Goal: Information Seeking & Learning: Learn about a topic

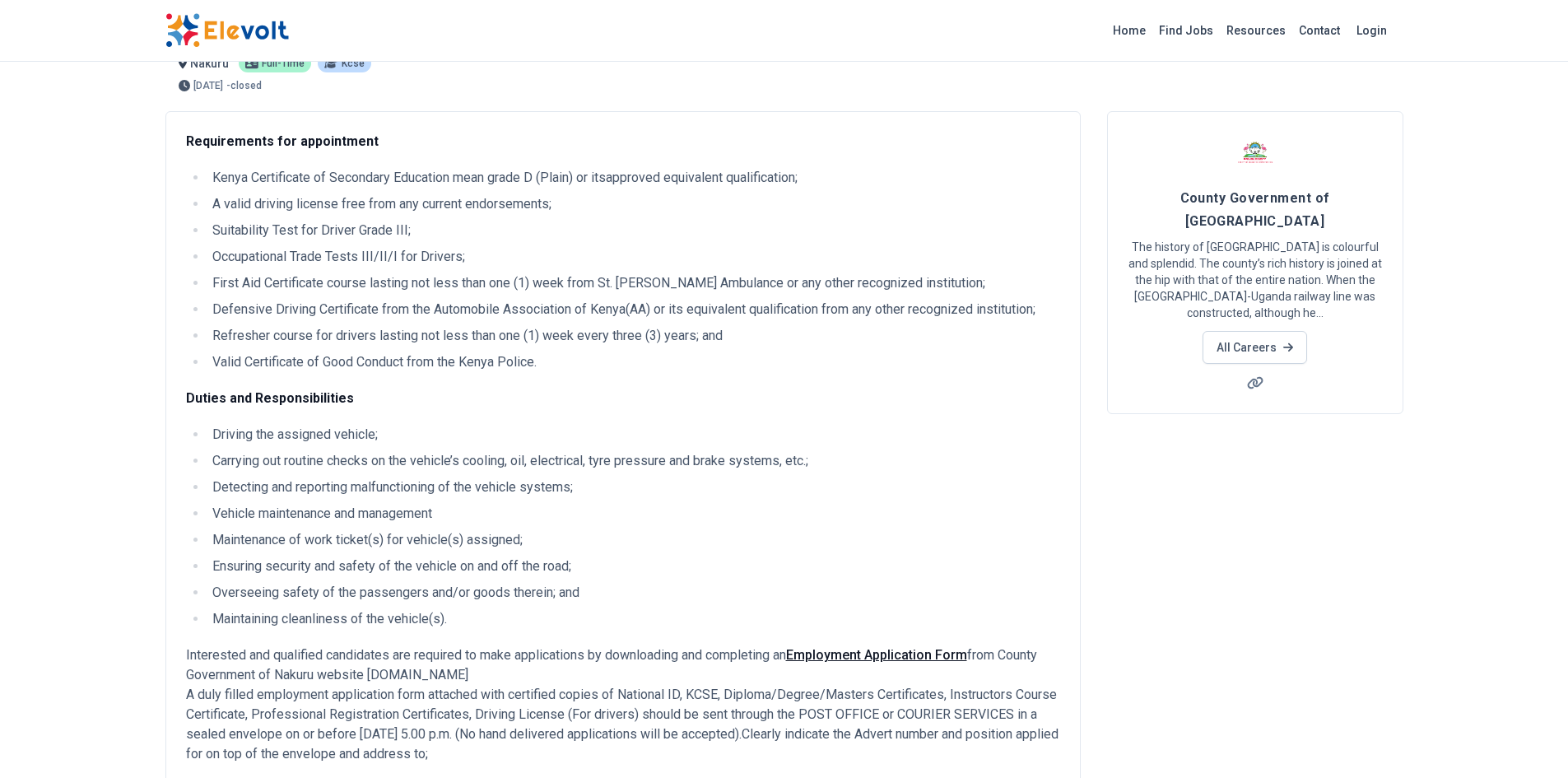
scroll to position [83, 0]
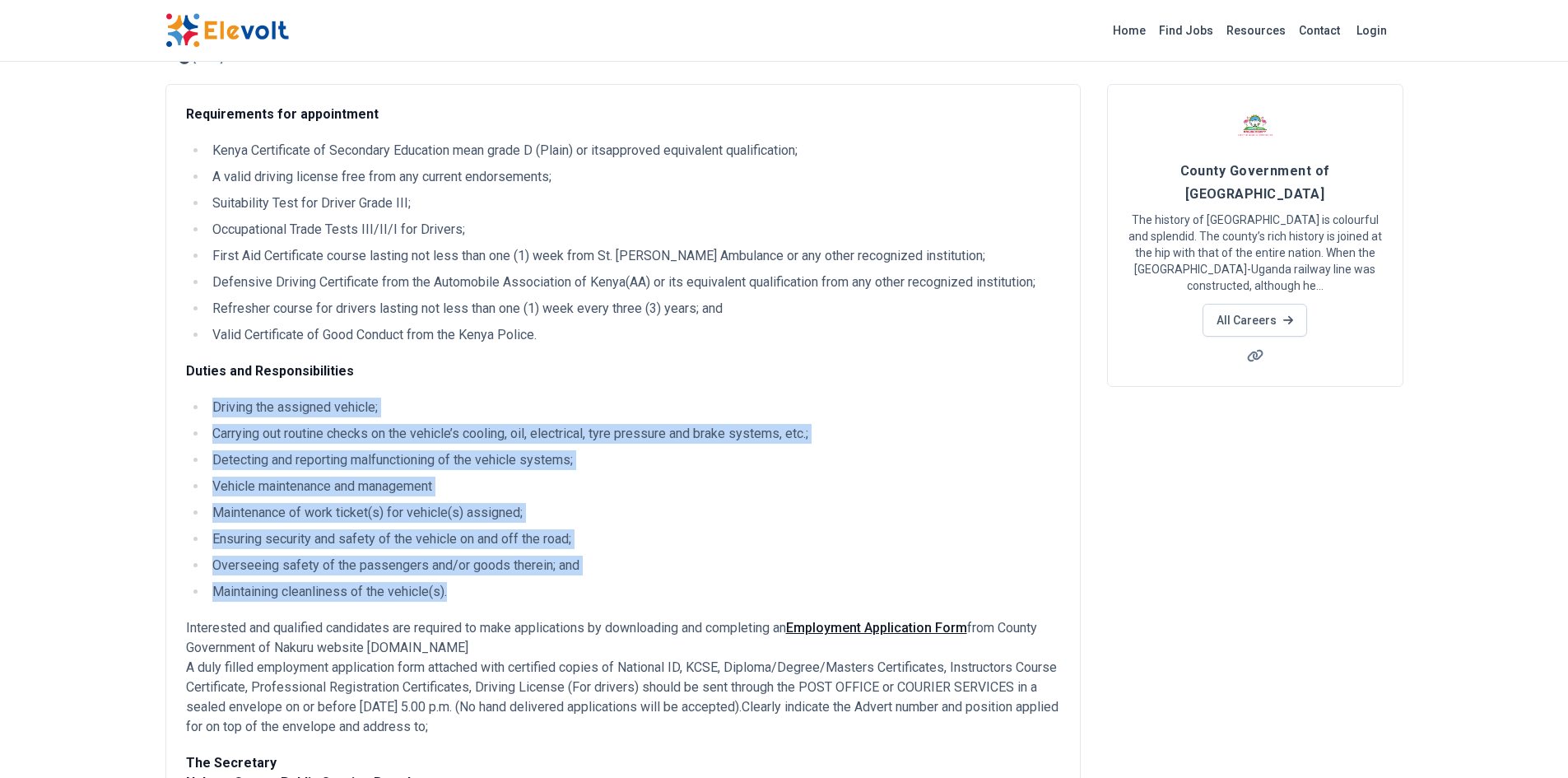
drag, startPoint x: 452, startPoint y: 594, endPoint x: 216, endPoint y: 404, distance: 303.0
click at [216, 404] on ul "Driving the assigned vehicle; Carrying out routine checks on the vehicle’s cool…" at bounding box center [623, 499] width 874 height 204
copy ul "Driving the assigned vehicle; Carrying out routine checks on the vehicle’s cool…"
click at [621, 528] on ul "Driving the assigned vehicle; Carrying out routine checks on the vehicle’s cool…" at bounding box center [623, 499] width 874 height 204
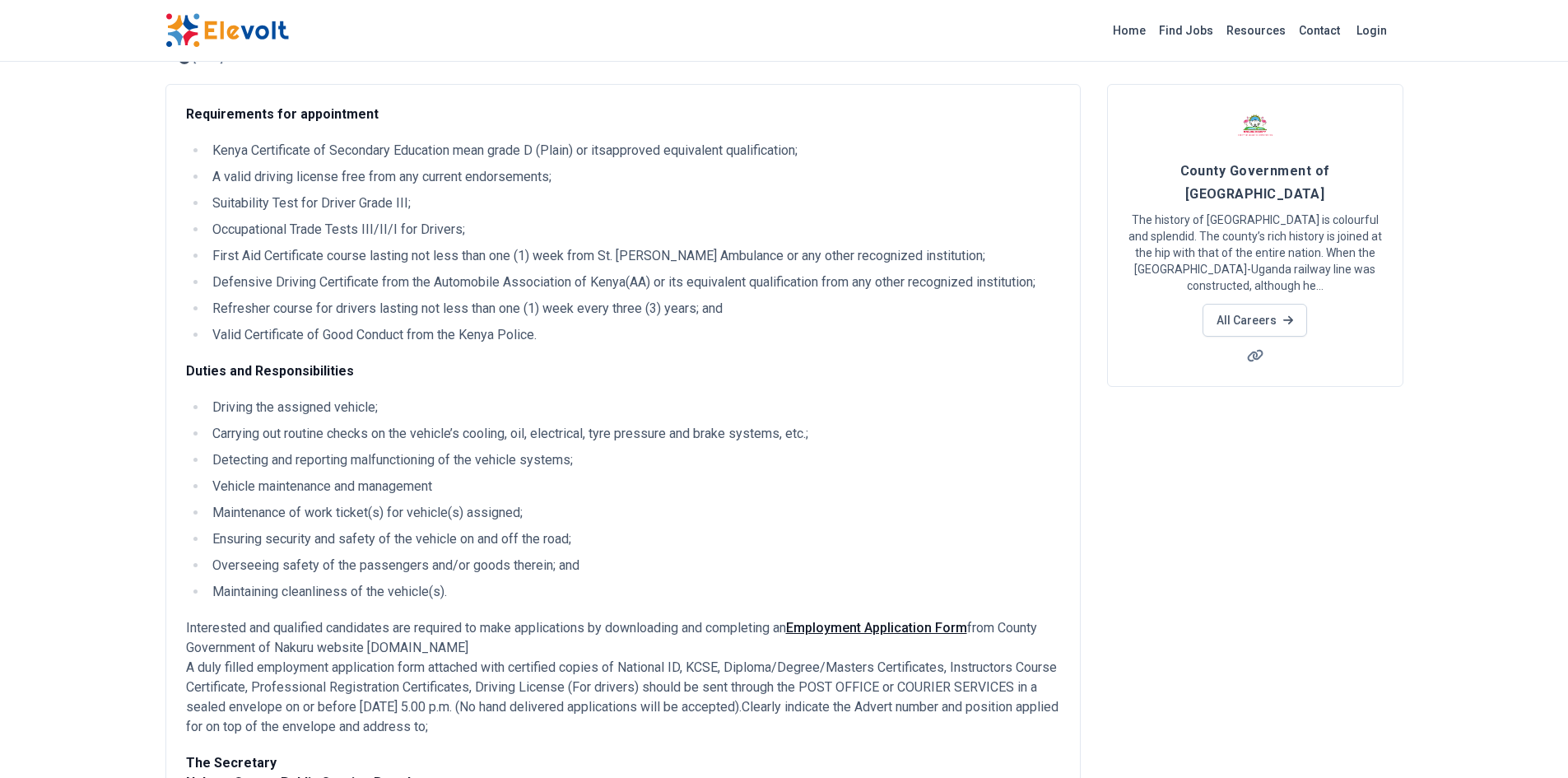
click at [369, 507] on li "Maintenance of work ticket(s) for vehicle(s) assigned;" at bounding box center [634, 513] width 853 height 20
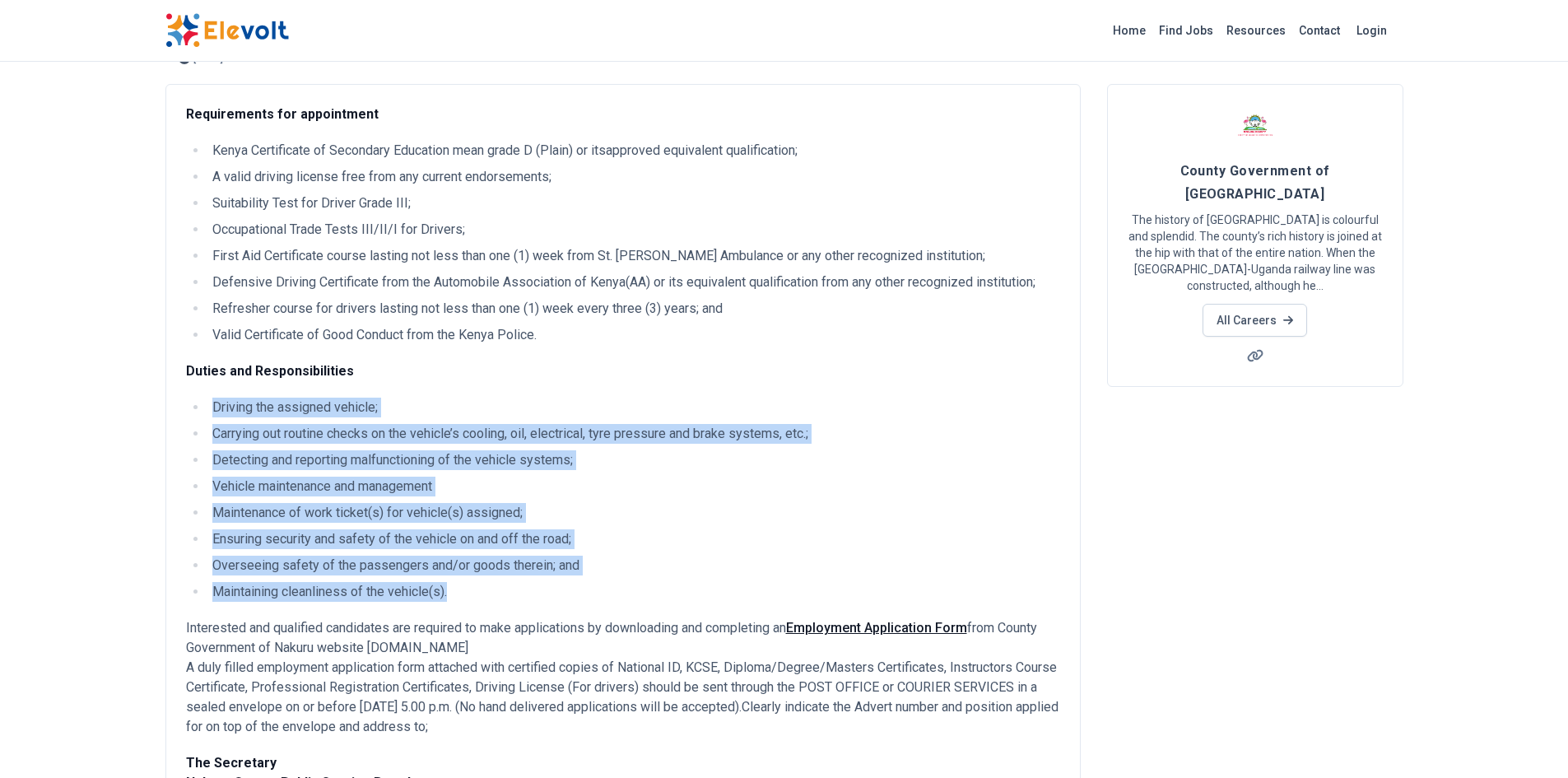
drag, startPoint x: 463, startPoint y: 590, endPoint x: 211, endPoint y: 409, distance: 310.3
click at [211, 409] on ul "Driving the assigned vehicle; Carrying out routine checks on the vehicle’s cool…" at bounding box center [623, 499] width 874 height 204
copy ul "Driving the assigned vehicle; Carrying out routine checks on the vehicle’s cool…"
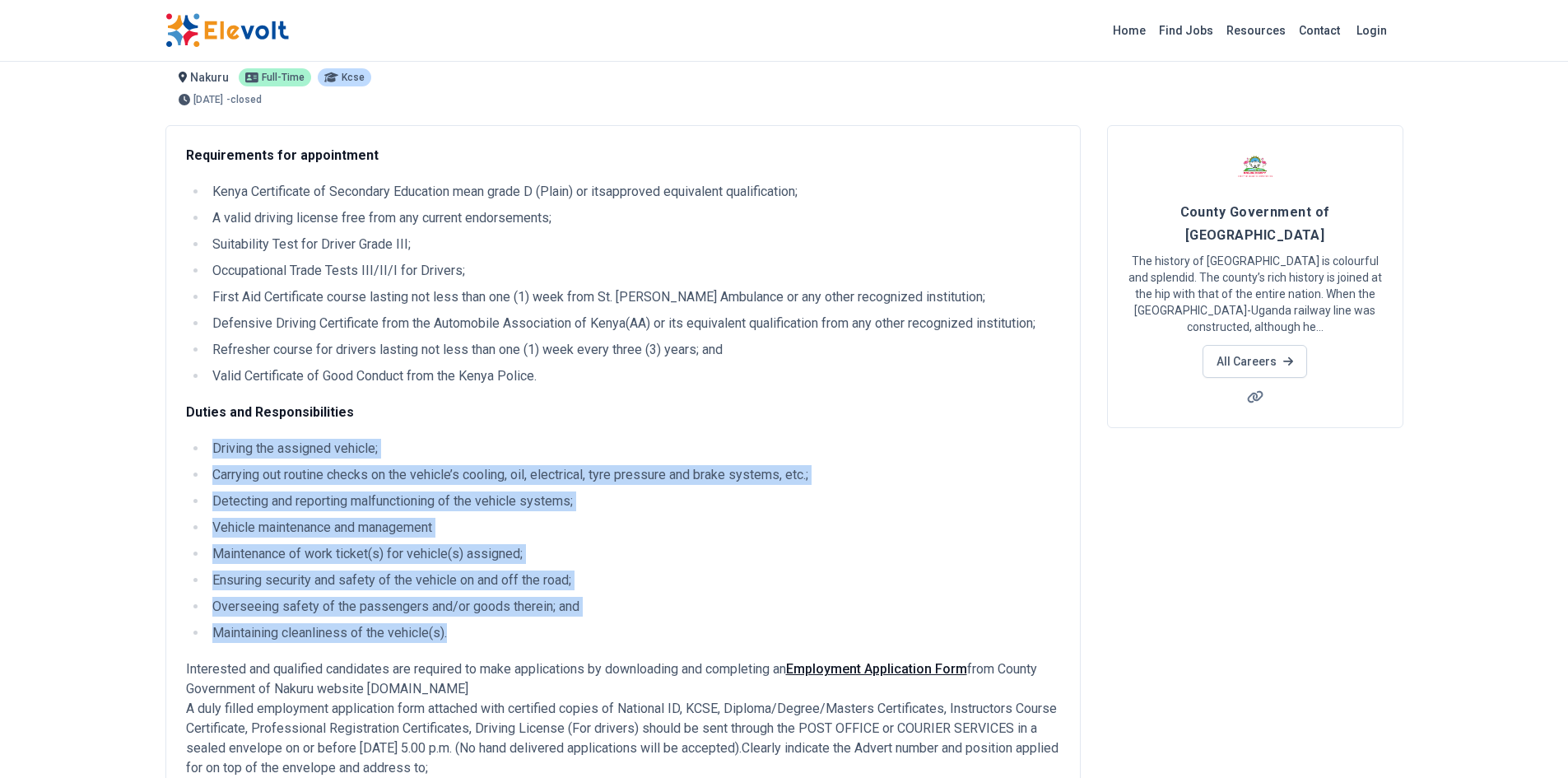
scroll to position [0, 0]
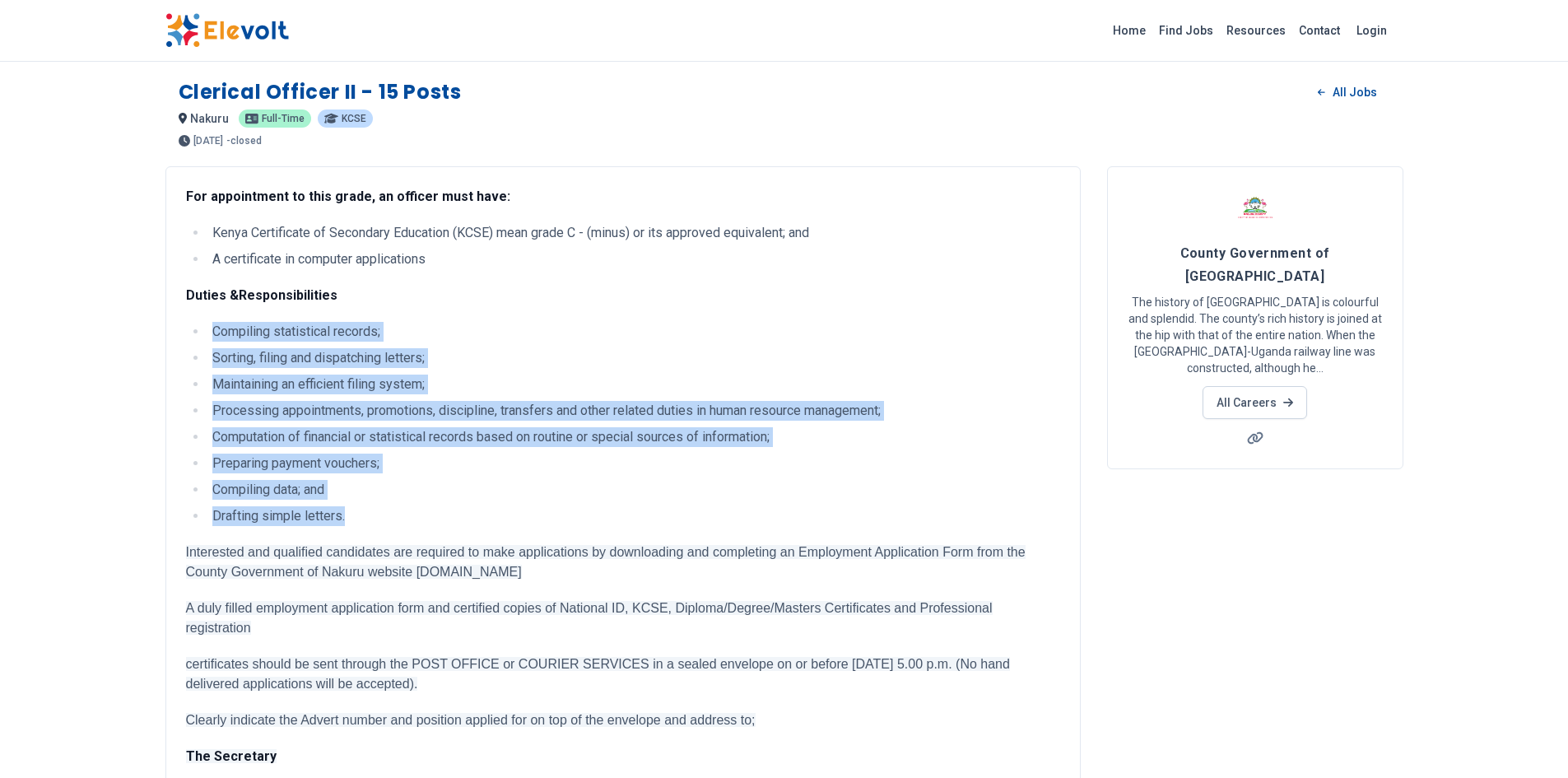
drag, startPoint x: 209, startPoint y: 331, endPoint x: 363, endPoint y: 507, distance: 233.9
click at [363, 507] on ul "Compiling statistical records; Sorting, filing and dispatching letters; Maintai…" at bounding box center [623, 423] width 874 height 204
copy ul "Compiling statistical records; Sorting, filing and dispatching letters; Maintai…"
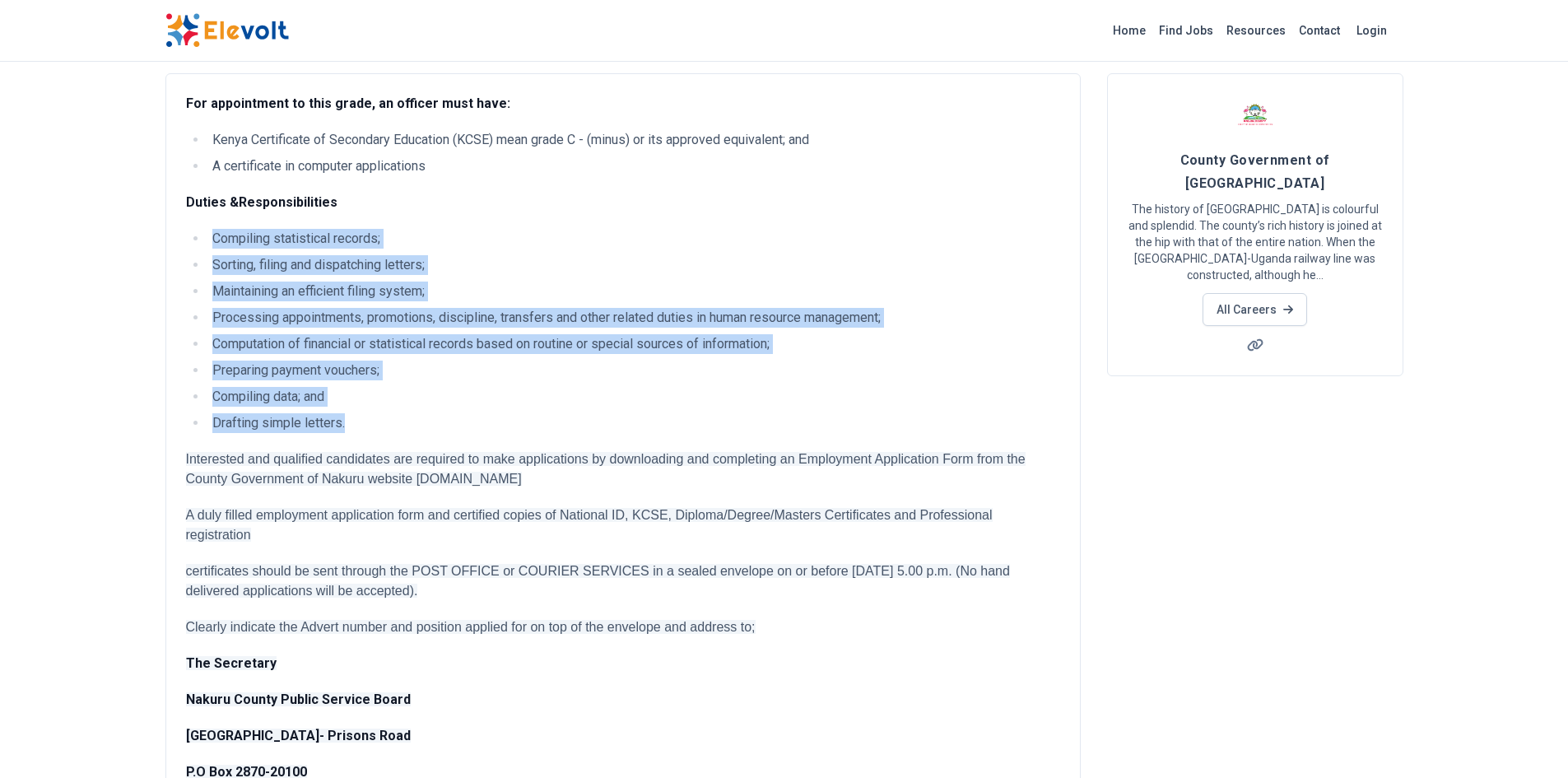
scroll to position [109, 0]
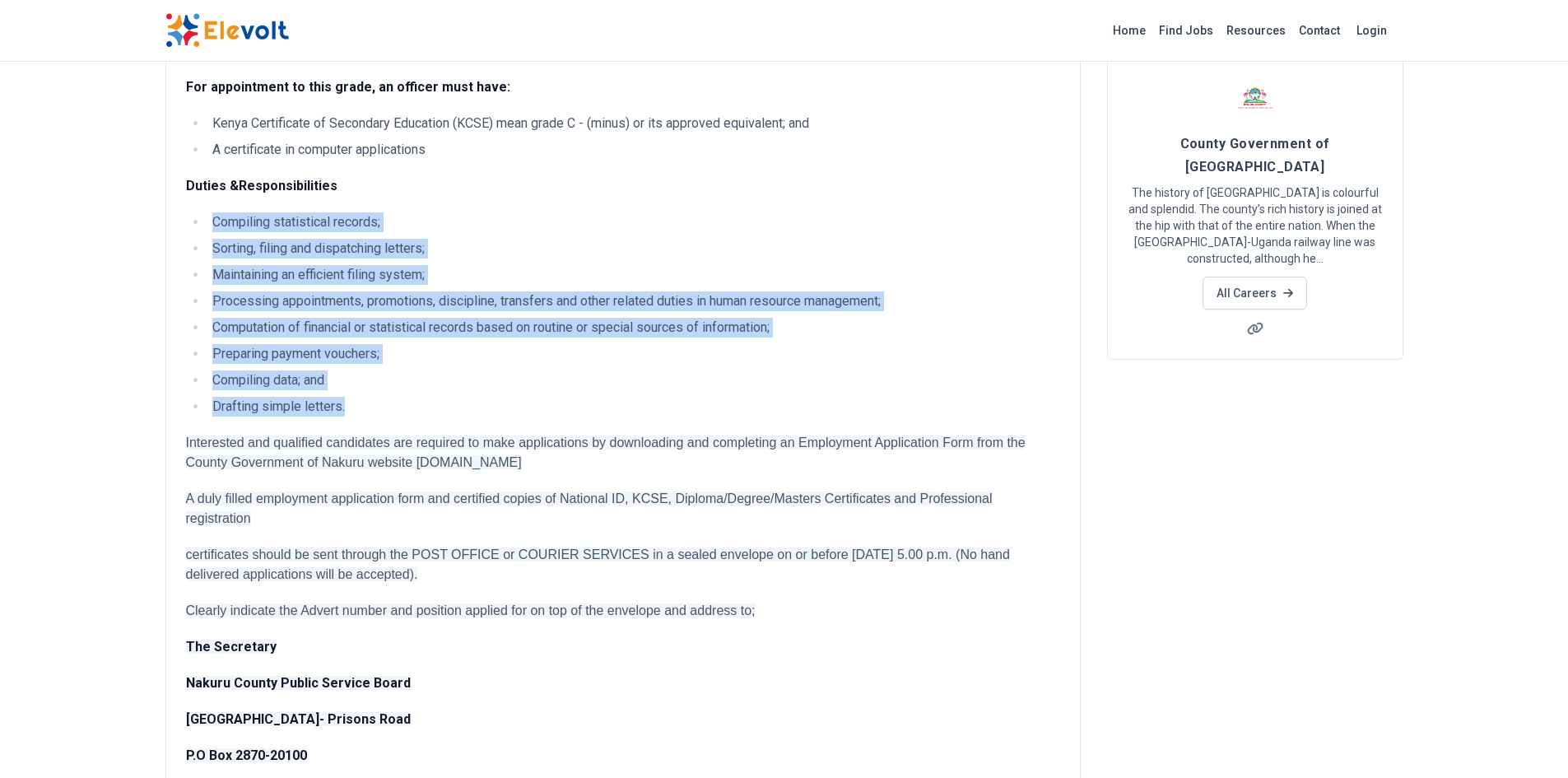
copy ul "Compiling statistical records; Sorting, filing and dispatching letters; Maintai…"
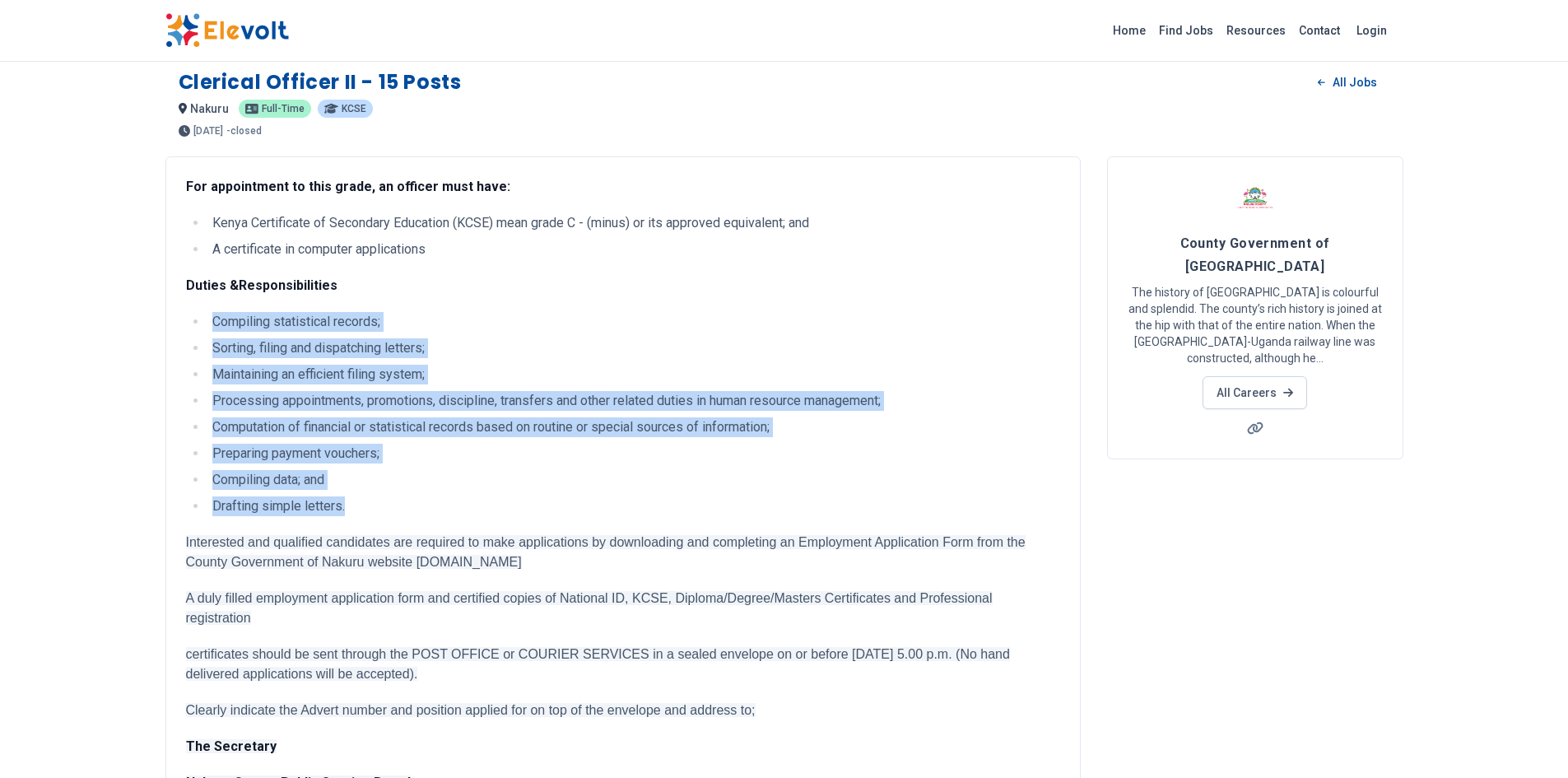
scroll to position [0, 0]
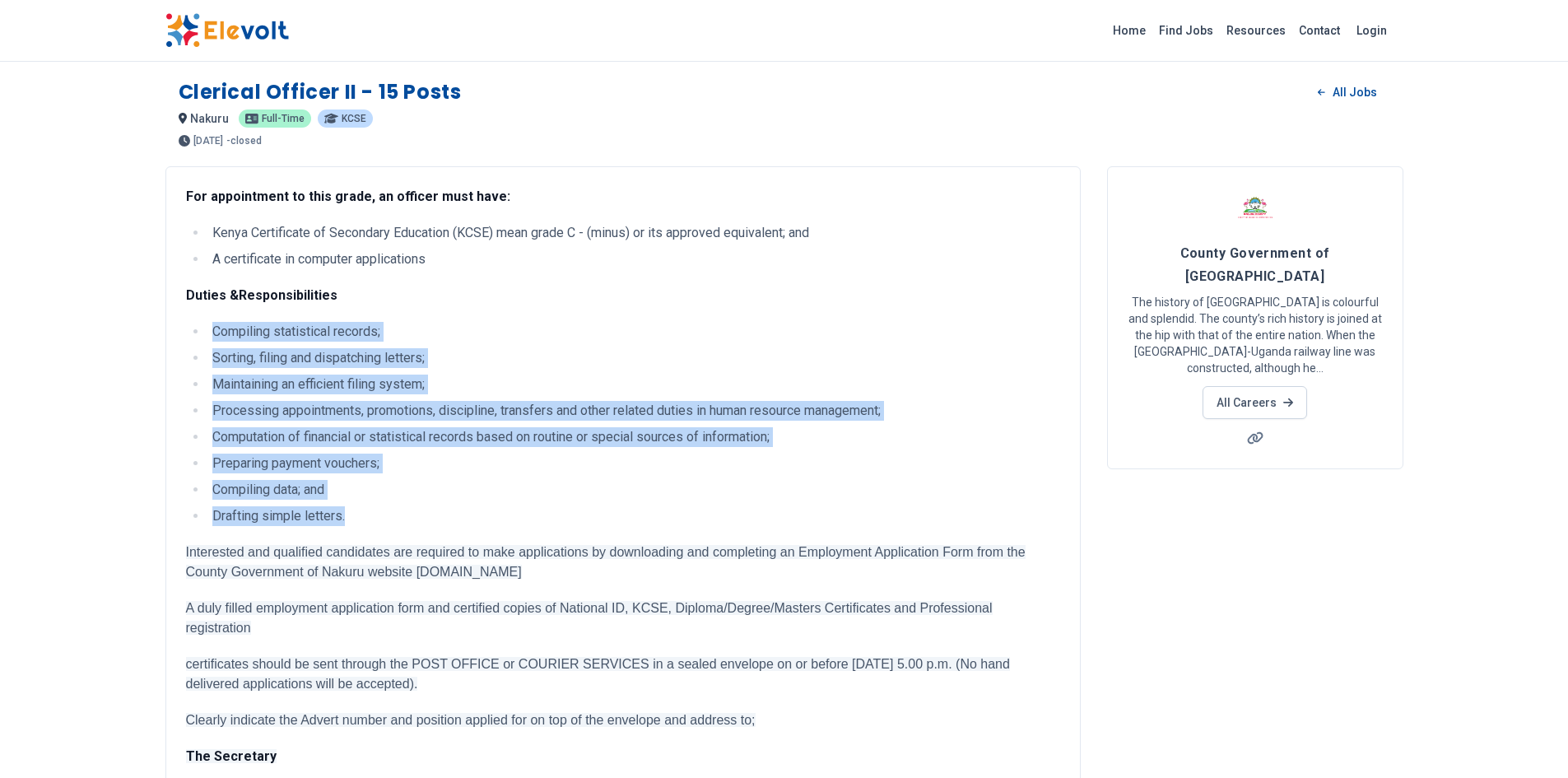
click at [230, 354] on li "Sorting, filing and dispatching letters;" at bounding box center [634, 357] width 853 height 20
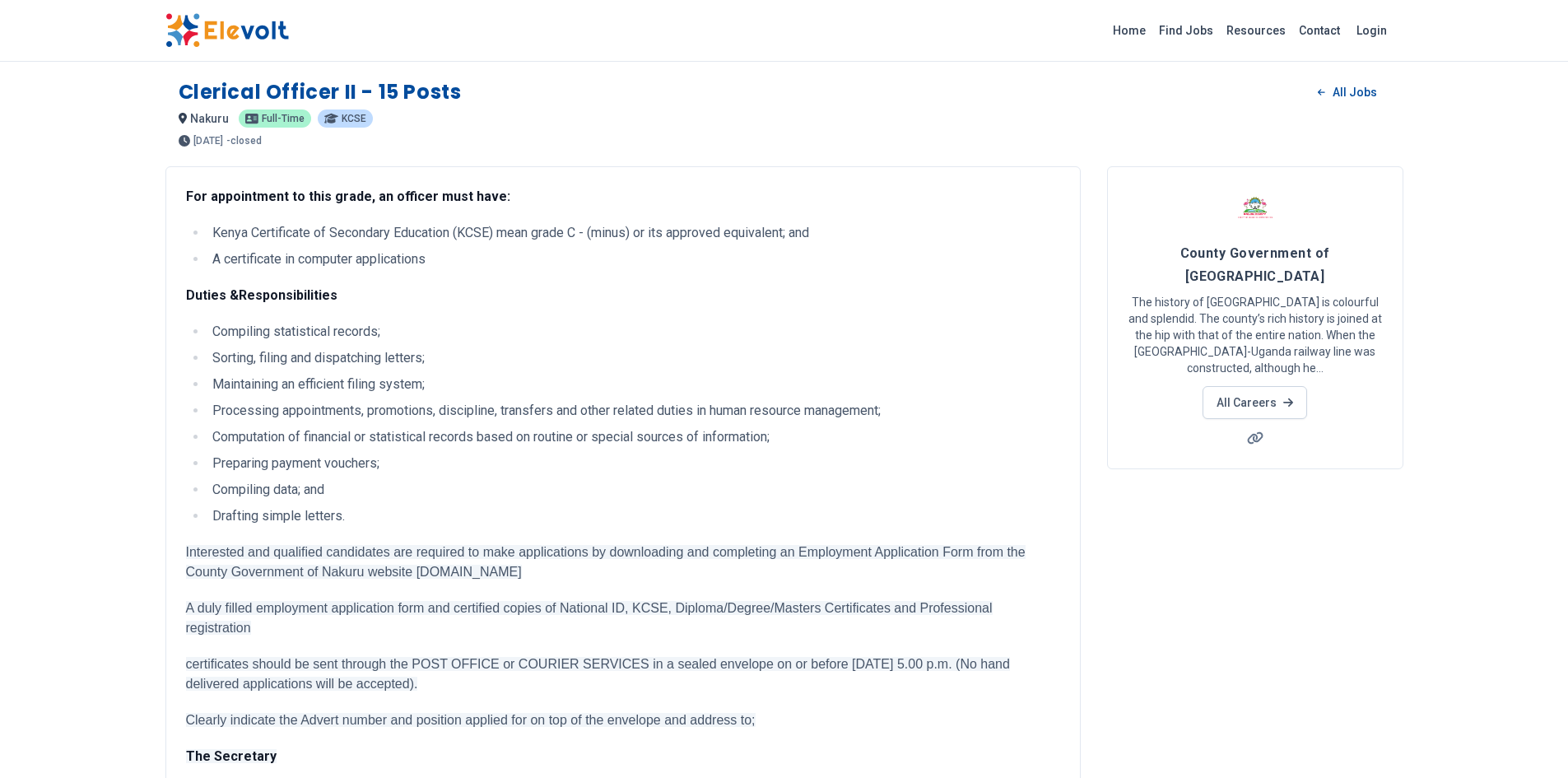
click at [341, 506] on ul "Compiling statistical records; Sorting, filing and dispatching letters; Maintai…" at bounding box center [623, 423] width 874 height 204
click at [337, 515] on li "Drafting simple letters." at bounding box center [634, 516] width 853 height 20
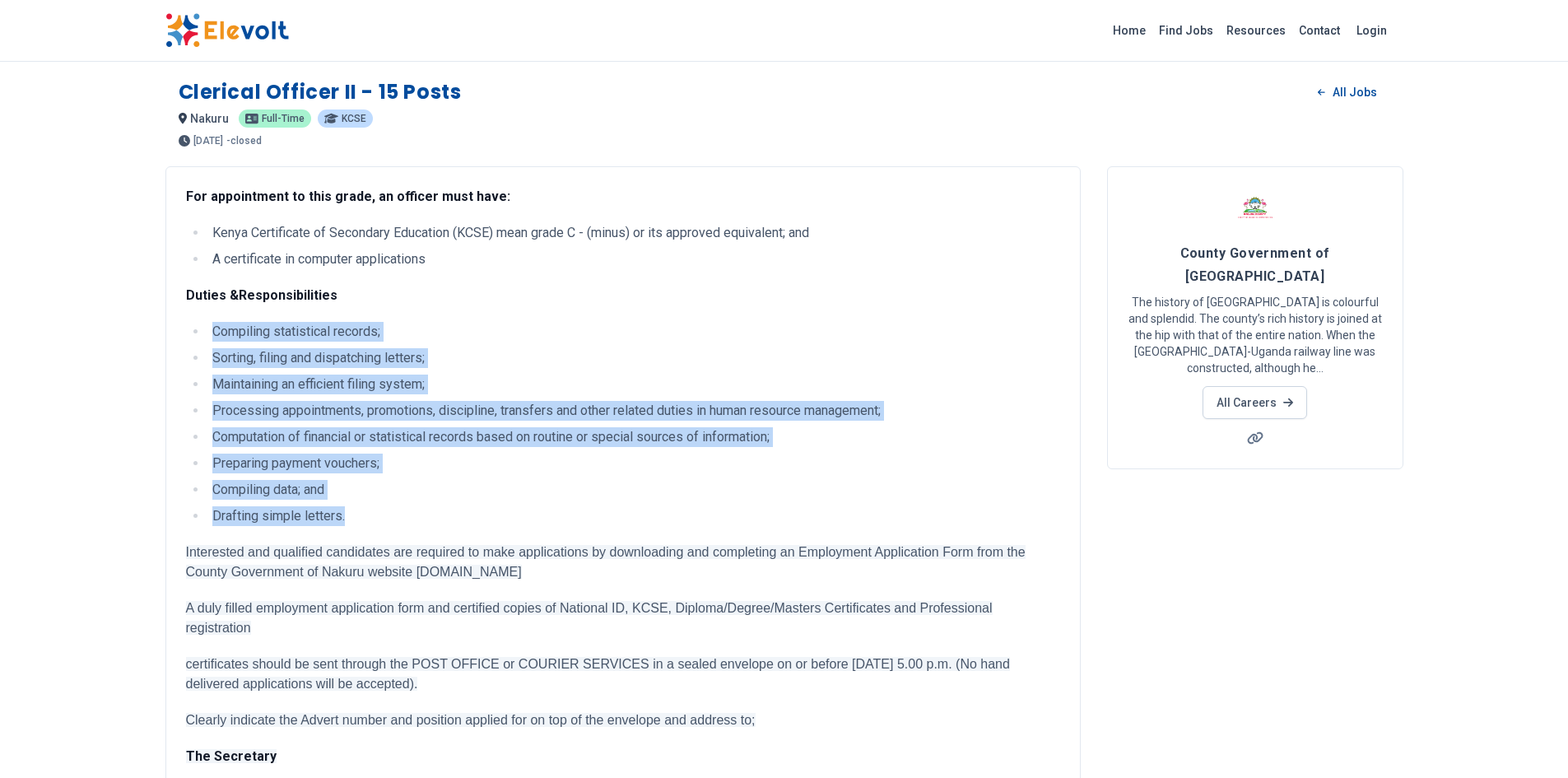
drag, startPoint x: 346, startPoint y: 520, endPoint x: 205, endPoint y: 332, distance: 235.0
click at [205, 332] on ul "Compiling statistical records; Sorting, filing and dispatching letters; Maintai…" at bounding box center [623, 423] width 874 height 204
copy ul "Compiling statistical records; Sorting, filing and dispatching letters; Maintai…"
